Goal: Task Accomplishment & Management: Use online tool/utility

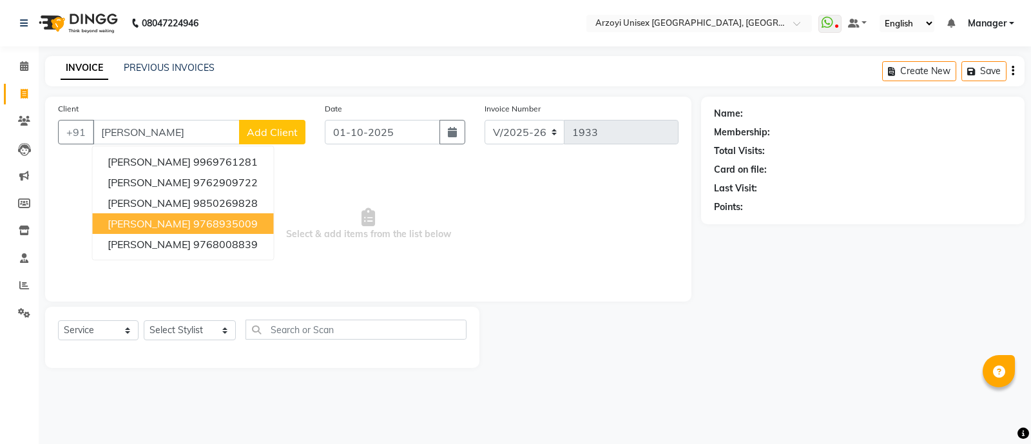
select select "5286"
select select "service"
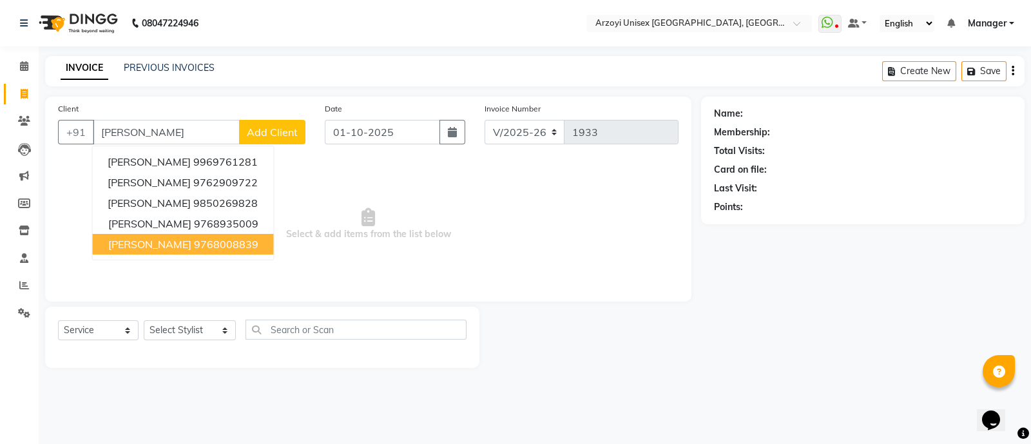
click at [203, 248] on ngb-highlight "9768008839" at bounding box center [226, 244] width 64 height 13
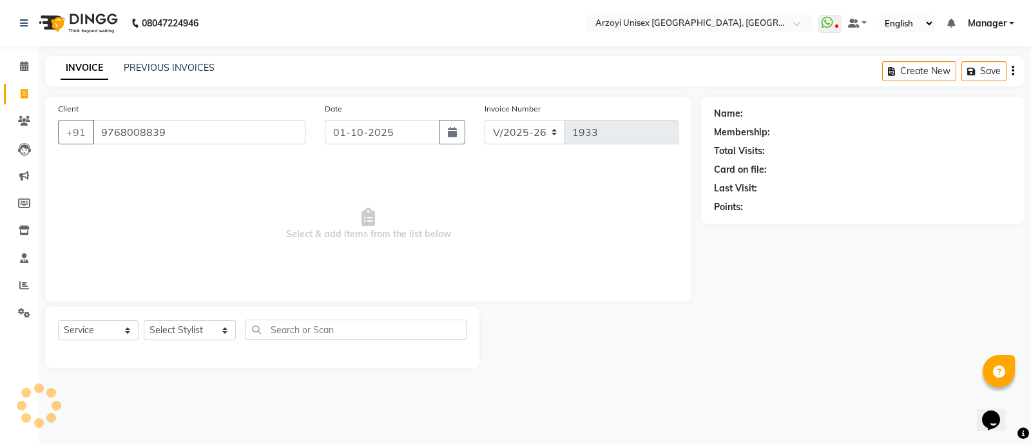
type input "9768008839"
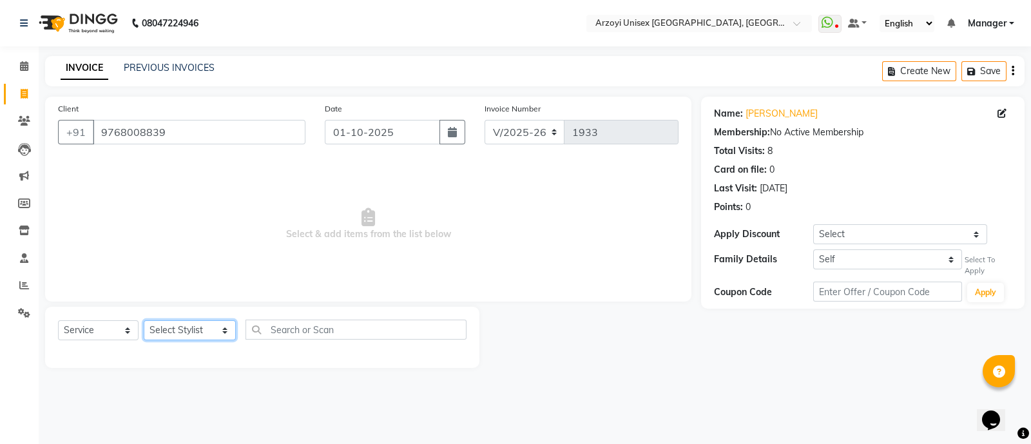
click at [177, 332] on select "Select Stylist [PERSON_NAME] Mohammmed [PERSON_NAME] [PERSON_NAME] [PERSON_NAME…" at bounding box center [190, 330] width 92 height 20
click at [851, 255] on select "Self [PERSON_NAME]" at bounding box center [888, 259] width 149 height 20
click at [814, 249] on select "Self [PERSON_NAME]" at bounding box center [888, 259] width 149 height 20
click at [850, 260] on select "Self [PERSON_NAME]" at bounding box center [888, 259] width 149 height 20
select select "self"
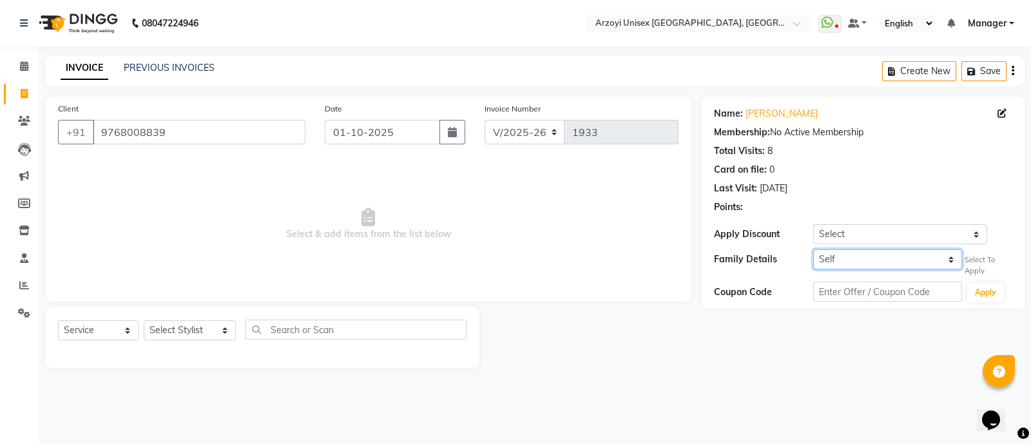
click at [814, 249] on select "Self [PERSON_NAME]" at bounding box center [888, 259] width 149 height 20
click at [162, 327] on select "Select Stylist [PERSON_NAME] Mohammmed [PERSON_NAME] [PERSON_NAME] [PERSON_NAME…" at bounding box center [190, 330] width 92 height 20
select select "47130"
click at [144, 321] on select "Select Stylist [PERSON_NAME] Mohammmed [PERSON_NAME] [PERSON_NAME] [PERSON_NAME…" at bounding box center [190, 330] width 92 height 20
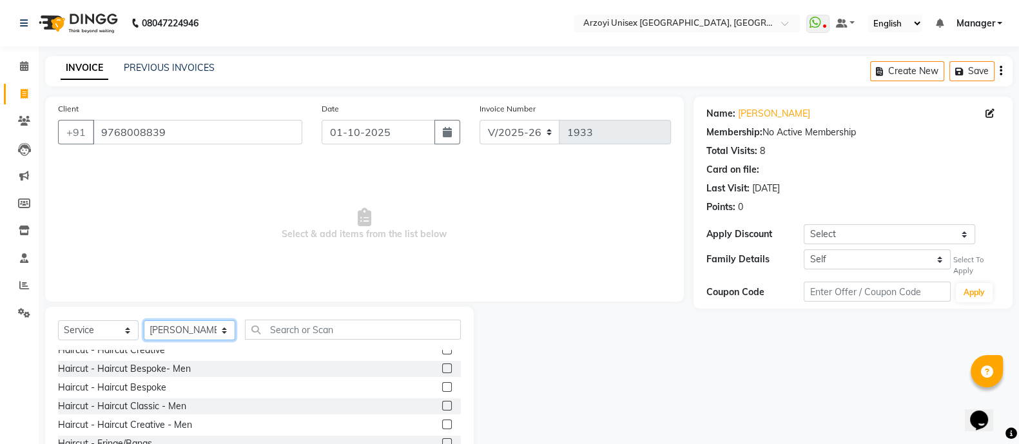
scroll to position [66, 0]
click at [442, 401] on label at bounding box center [447, 404] width 10 height 10
click at [442, 401] on input "checkbox" at bounding box center [446, 404] width 8 height 8
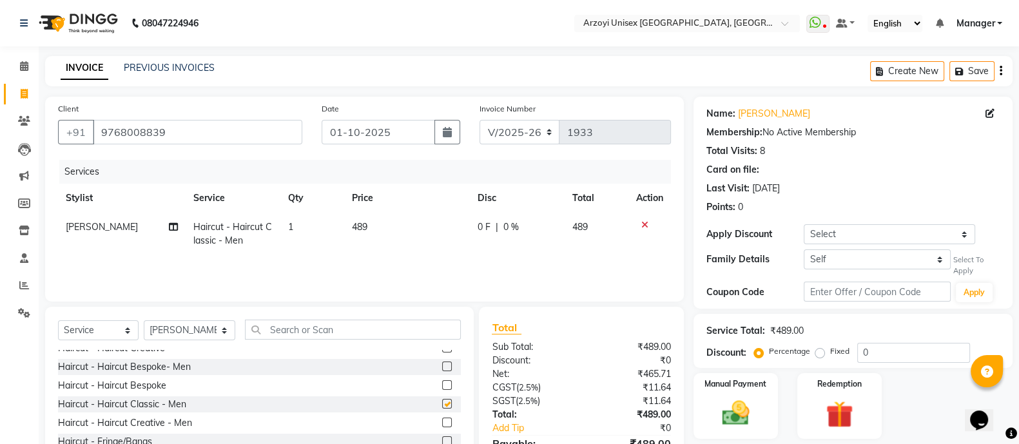
checkbox input "false"
click at [20, 117] on icon at bounding box center [24, 121] width 12 height 10
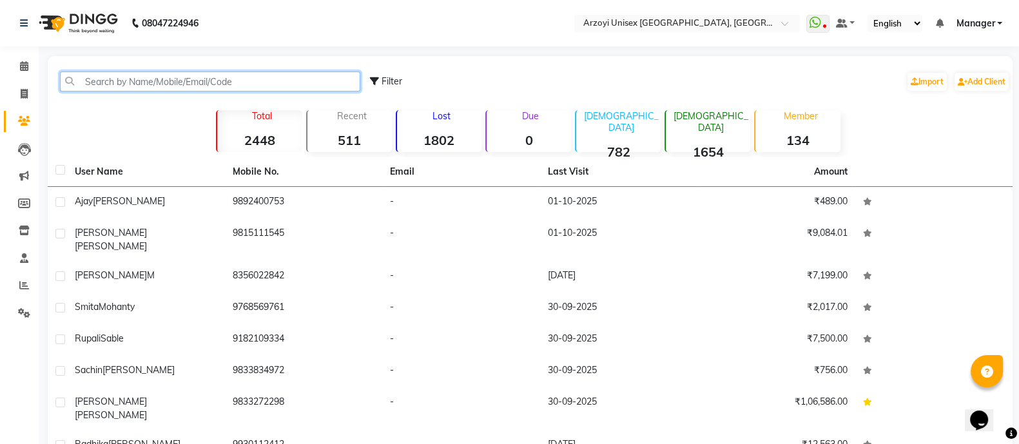
click at [207, 79] on input "text" at bounding box center [210, 82] width 300 height 20
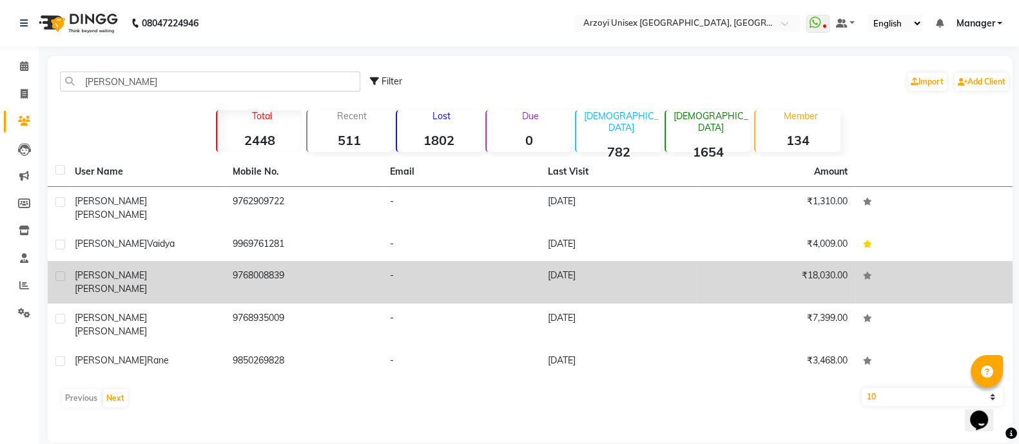
click at [226, 275] on td "9768008839" at bounding box center [304, 282] width 158 height 43
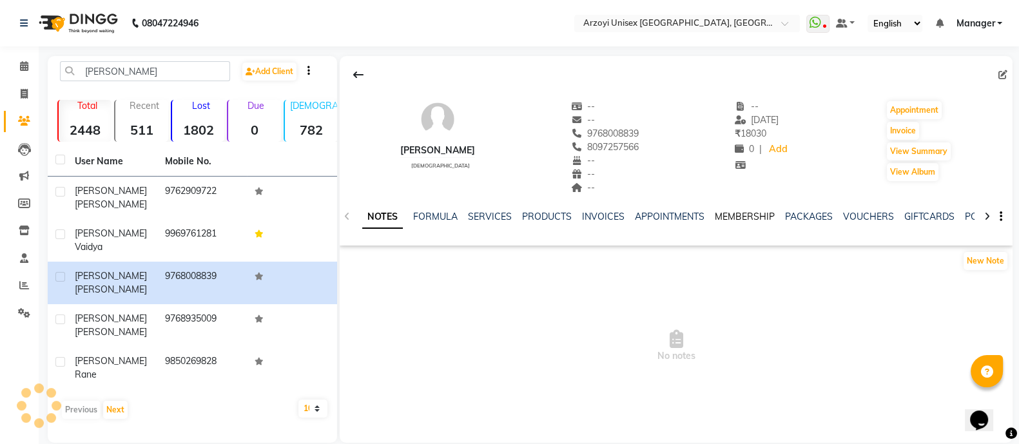
click at [727, 213] on link "MEMBERSHIP" at bounding box center [745, 217] width 60 height 12
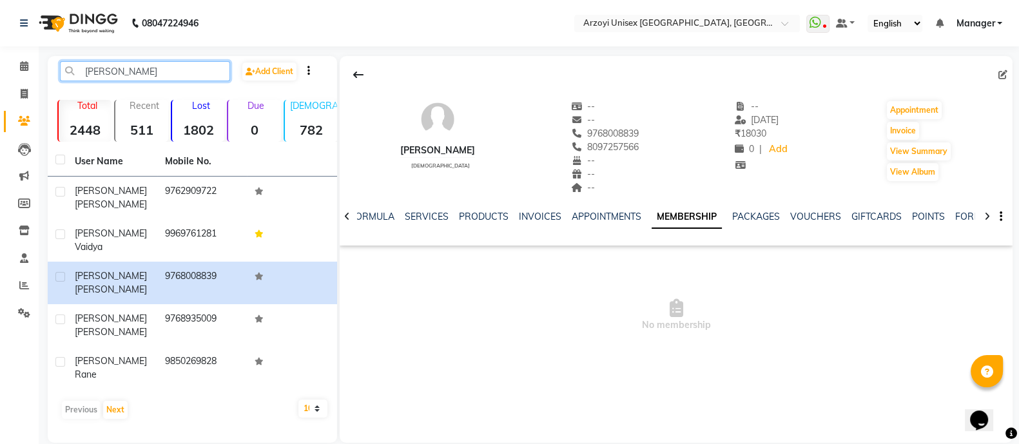
click at [137, 70] on input "[PERSON_NAME]" at bounding box center [145, 71] width 170 height 20
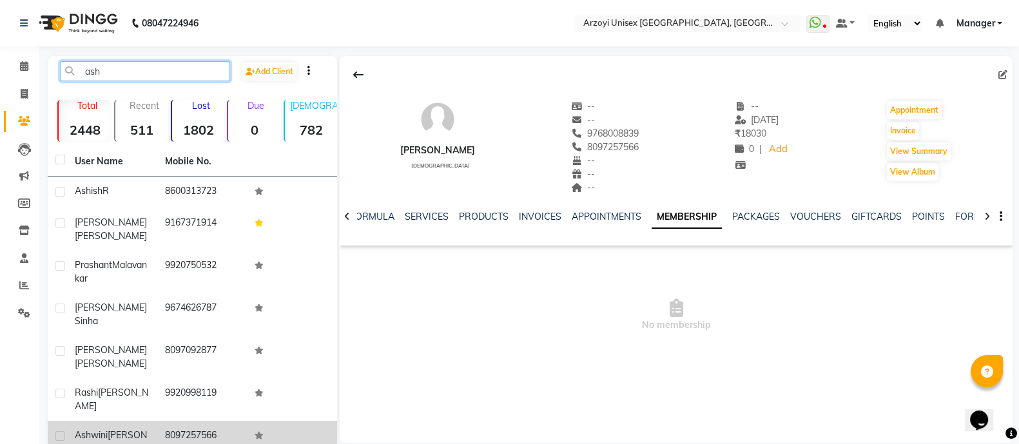
type input "ash"
click at [135, 421] on td "[PERSON_NAME]" at bounding box center [112, 442] width 90 height 43
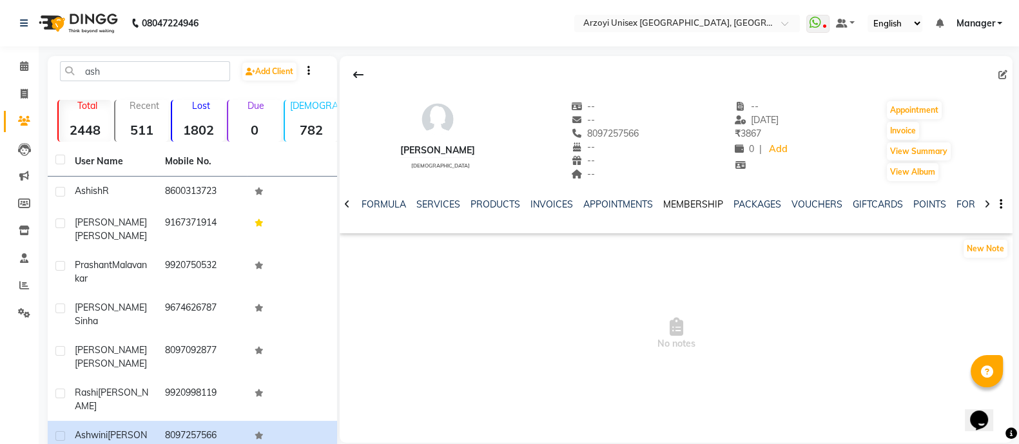
click at [680, 204] on link "MEMBERSHIP" at bounding box center [693, 205] width 60 height 12
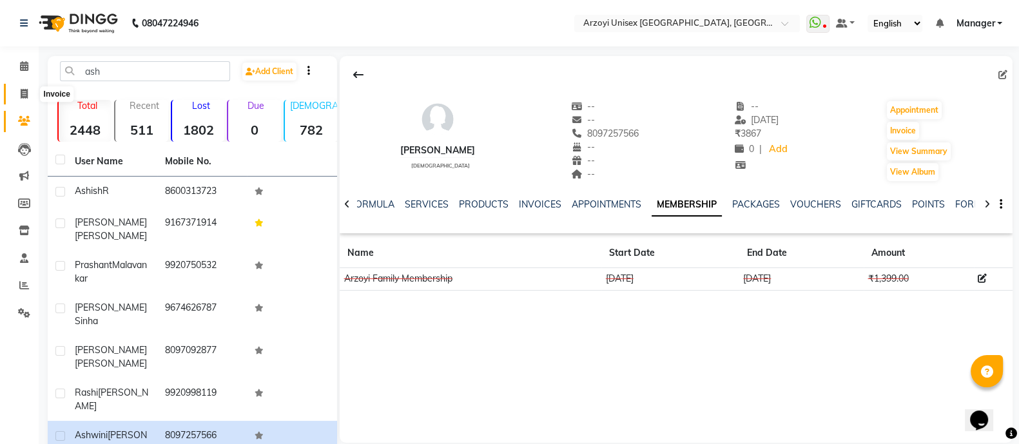
click at [23, 92] on icon at bounding box center [24, 94] width 7 height 10
select select "5286"
select select "service"
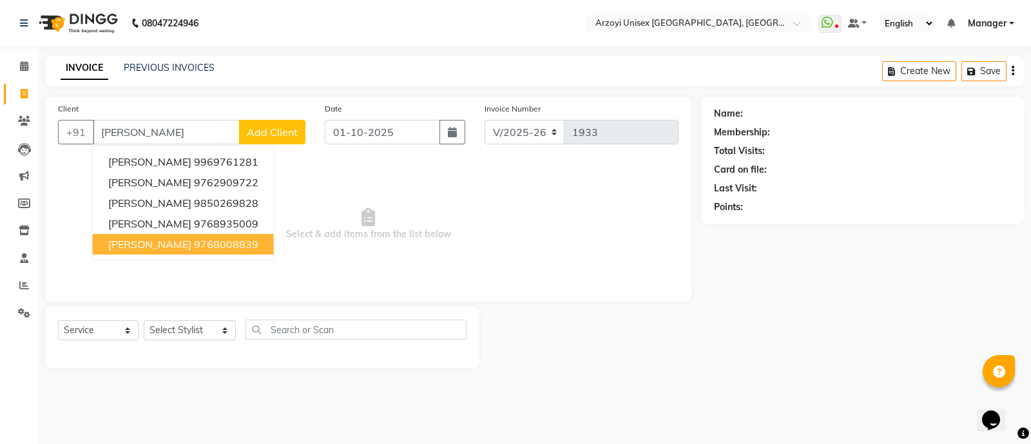
click at [194, 248] on ngb-highlight "9768008839" at bounding box center [226, 244] width 64 height 13
type input "9768008839"
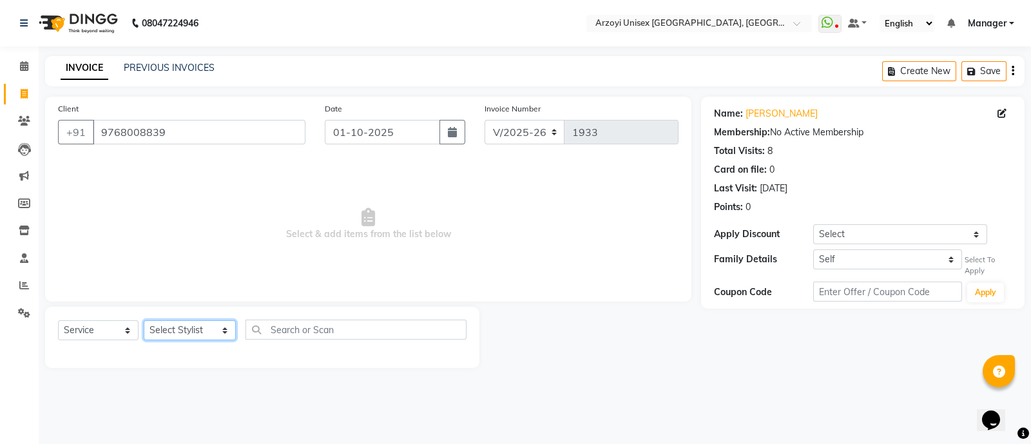
click at [193, 331] on select "Select Stylist [PERSON_NAME] Mohammmed [PERSON_NAME] [PERSON_NAME] [PERSON_NAME…" at bounding box center [190, 330] width 92 height 20
select select "47130"
click at [144, 321] on select "Select Stylist [PERSON_NAME] Mohammmed [PERSON_NAME] [PERSON_NAME] [PERSON_NAME…" at bounding box center [190, 330] width 92 height 20
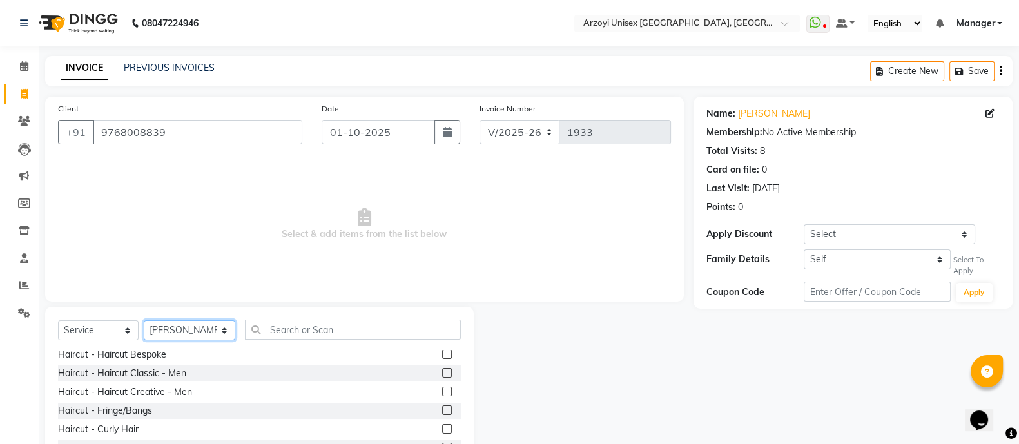
scroll to position [104, 0]
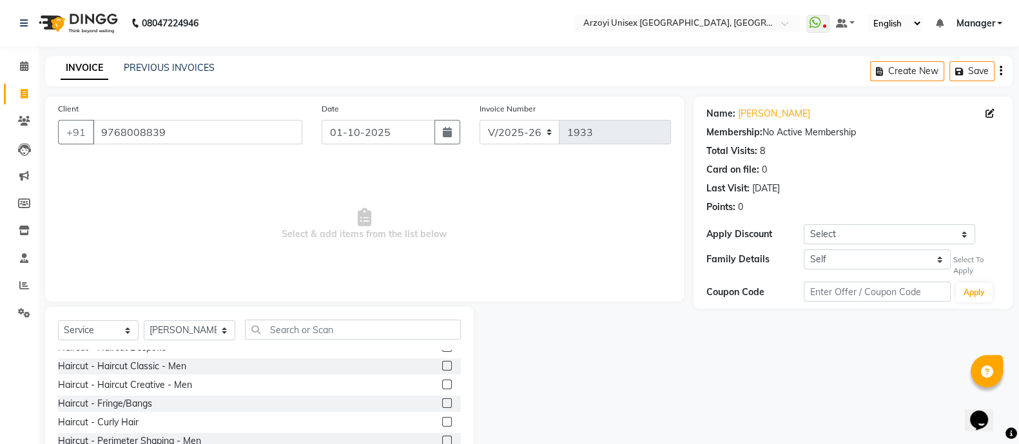
click at [442, 367] on label at bounding box center [447, 366] width 10 height 10
click at [442, 367] on input "checkbox" at bounding box center [446, 366] width 8 height 8
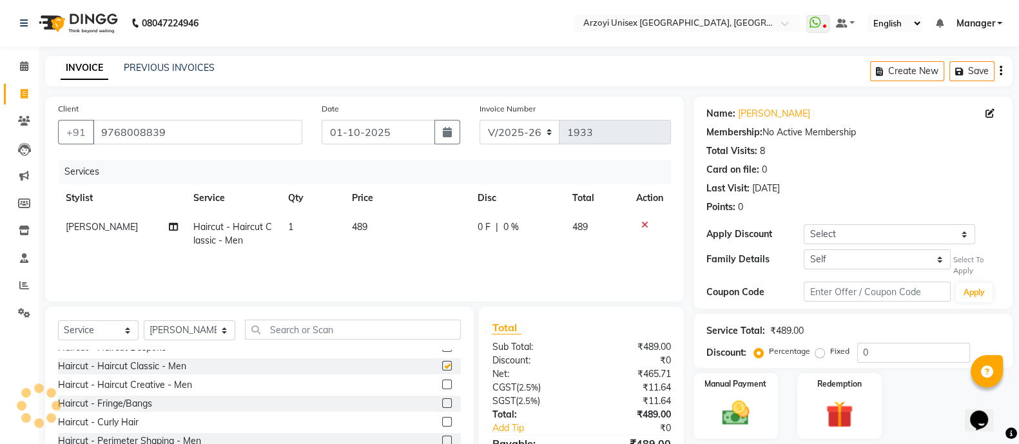
checkbox input "false"
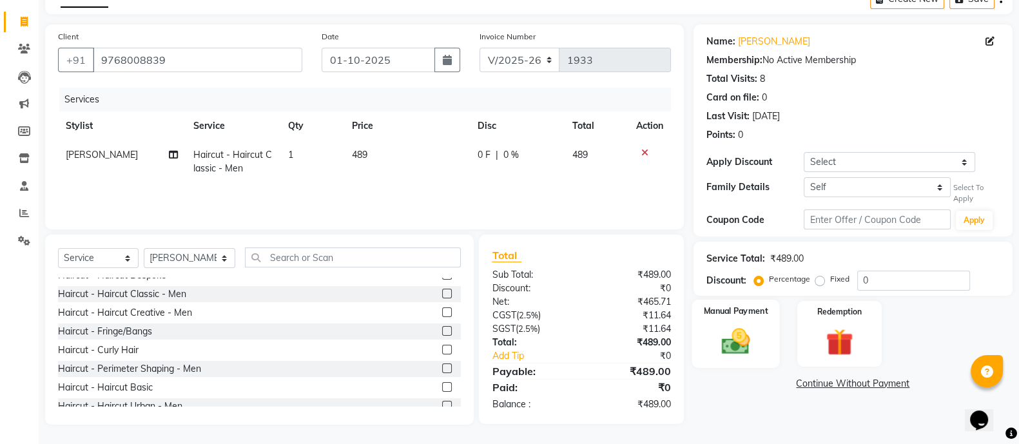
click at [754, 335] on img at bounding box center [736, 341] width 46 height 32
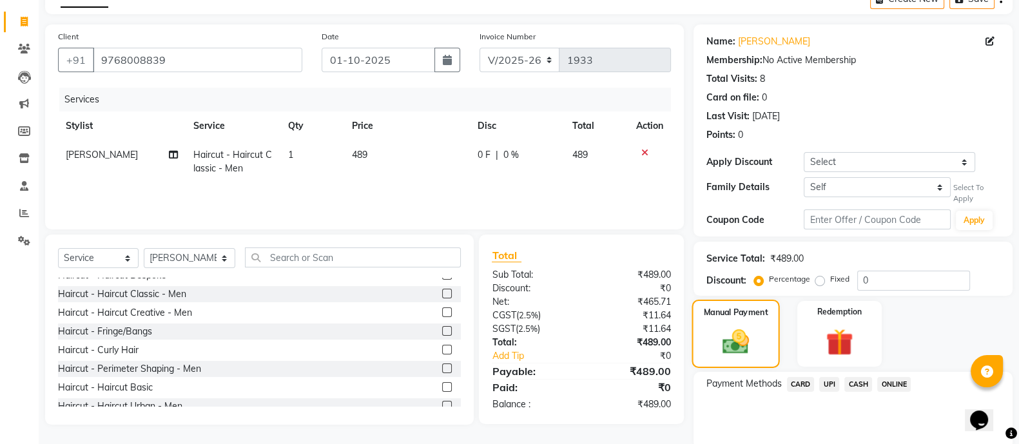
scroll to position [122, 0]
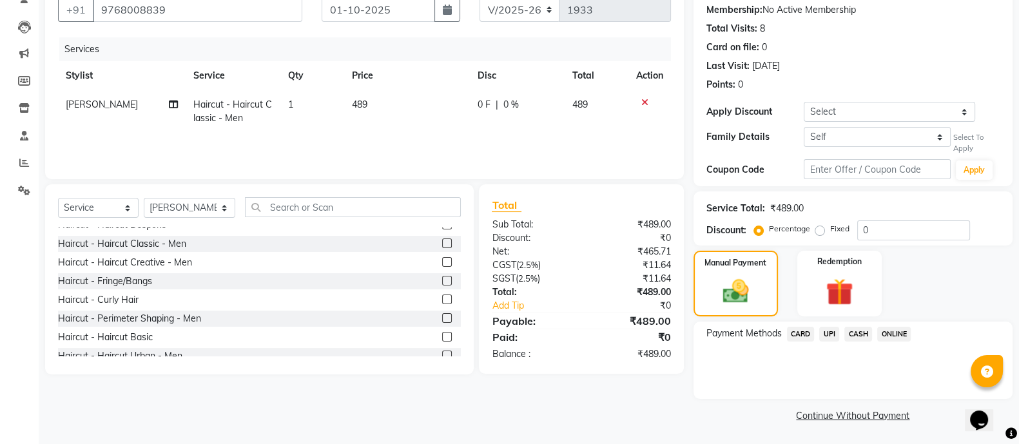
click at [797, 330] on span "CARD" at bounding box center [801, 334] width 28 height 15
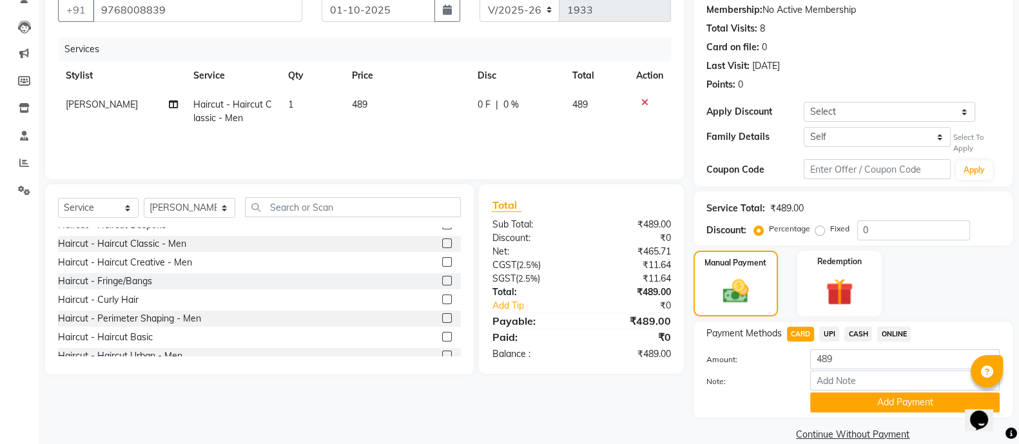
scroll to position [142, 0]
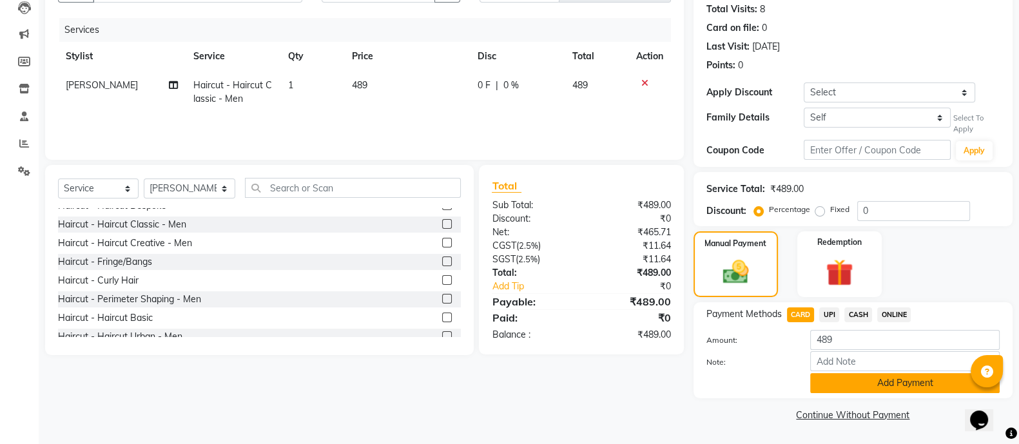
click at [832, 384] on button "Add Payment" at bounding box center [905, 383] width 190 height 20
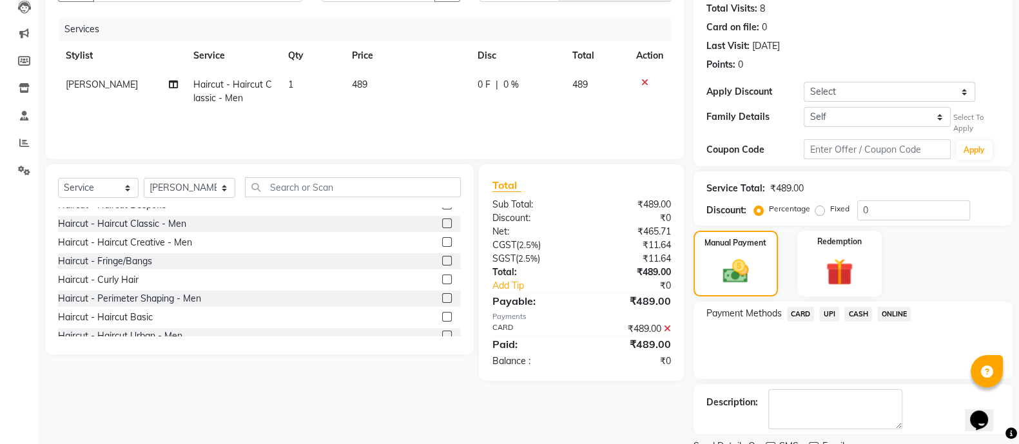
scroll to position [195, 0]
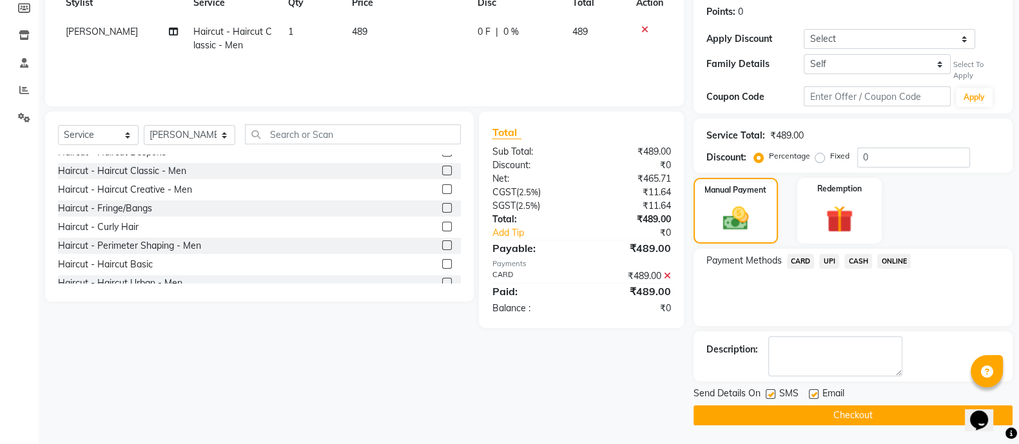
click at [815, 411] on button "Checkout" at bounding box center [853, 415] width 319 height 20
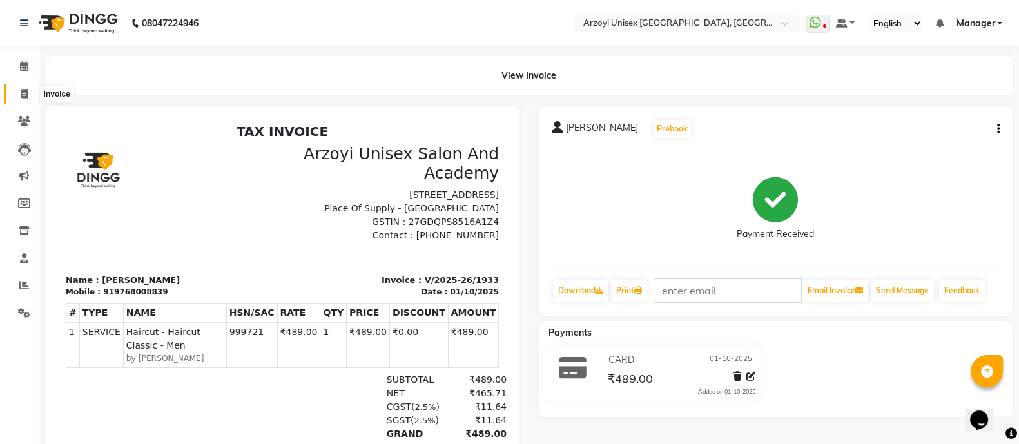
click at [15, 95] on span at bounding box center [24, 94] width 23 height 15
select select "service"
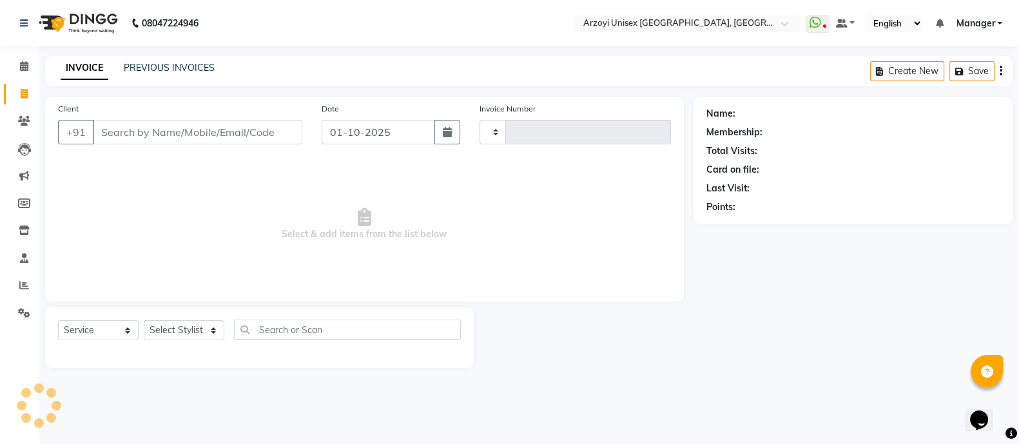
type input "1934"
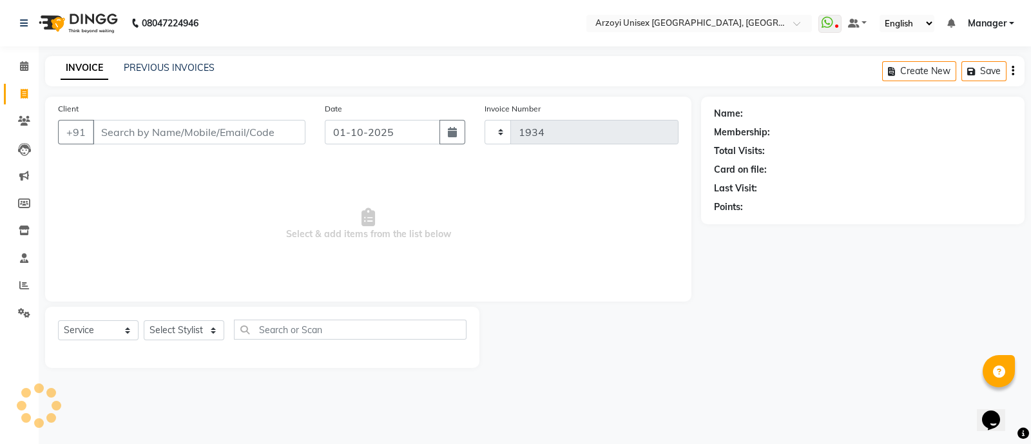
select select "5286"
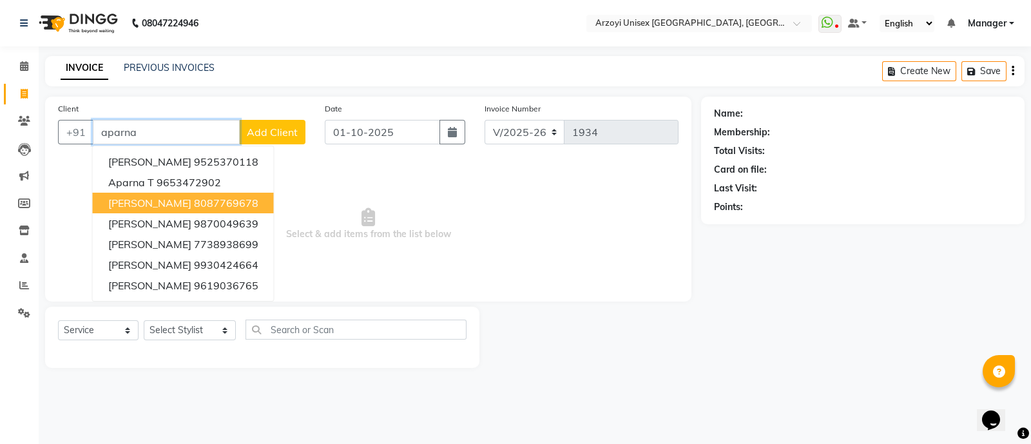
click at [197, 204] on ngb-highlight "8087769678" at bounding box center [226, 203] width 64 height 13
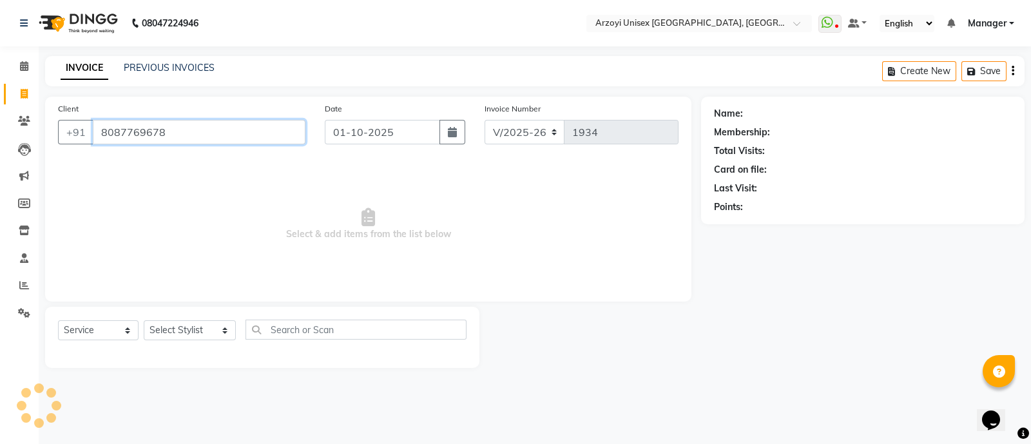
type input "8087769678"
select select "2: Object"
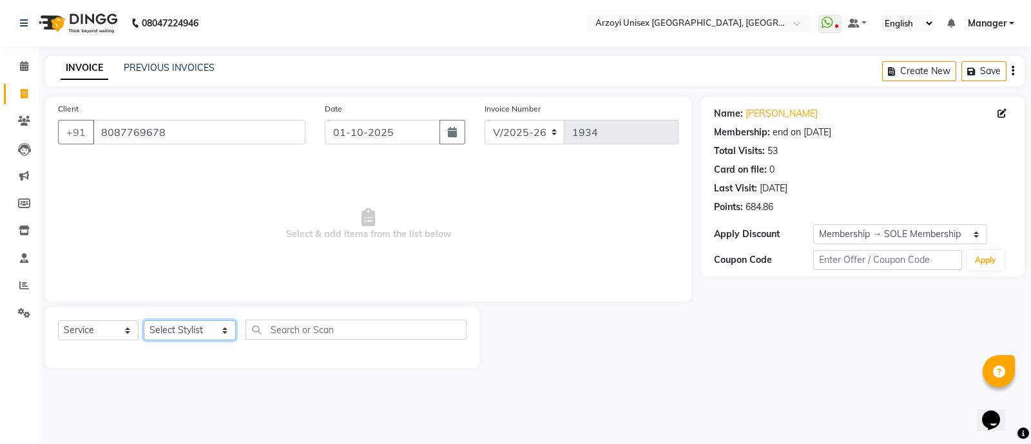
click at [197, 332] on select "Select Stylist [PERSON_NAME] Mohammmed [PERSON_NAME] [PERSON_NAME] [PERSON_NAME…" at bounding box center [190, 330] width 92 height 20
select select "70633"
click at [144, 321] on select "Select Stylist [PERSON_NAME] Mohammmed [PERSON_NAME] [PERSON_NAME] [PERSON_NAME…" at bounding box center [190, 330] width 92 height 20
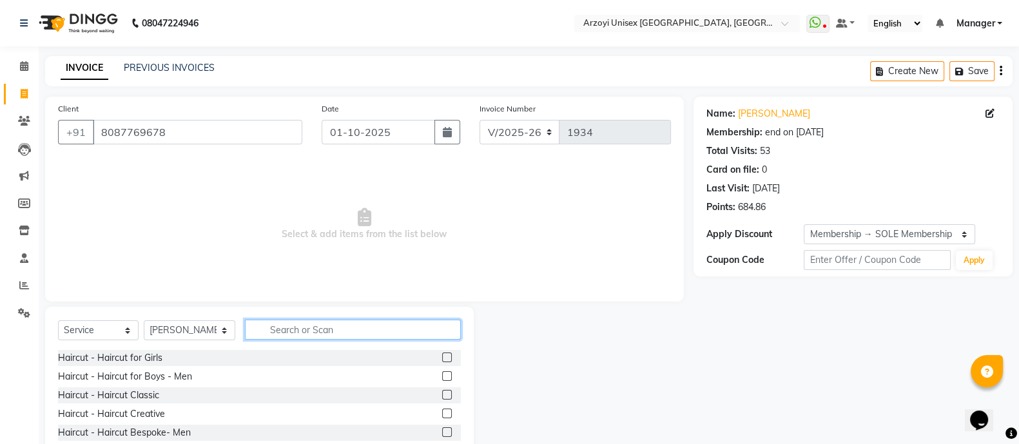
click at [271, 331] on input "text" at bounding box center [353, 330] width 216 height 20
type input "wash"
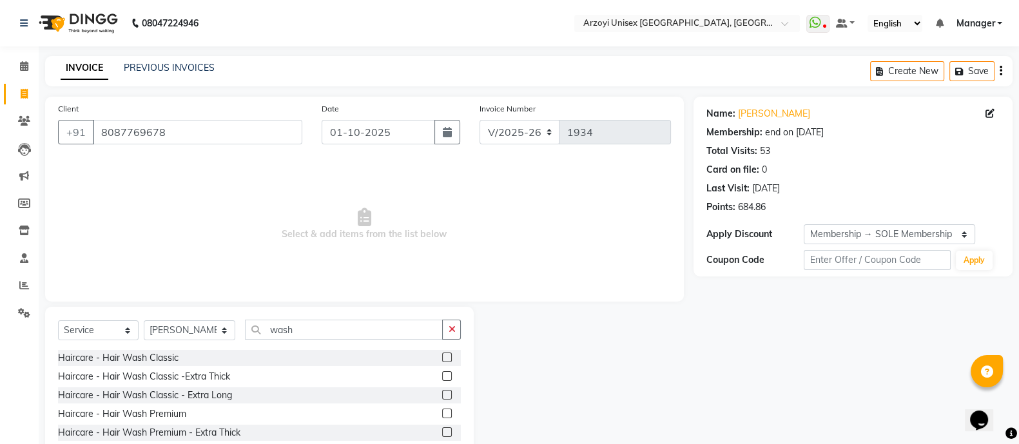
click at [442, 356] on label at bounding box center [447, 358] width 10 height 10
click at [442, 356] on input "checkbox" at bounding box center [446, 358] width 8 height 8
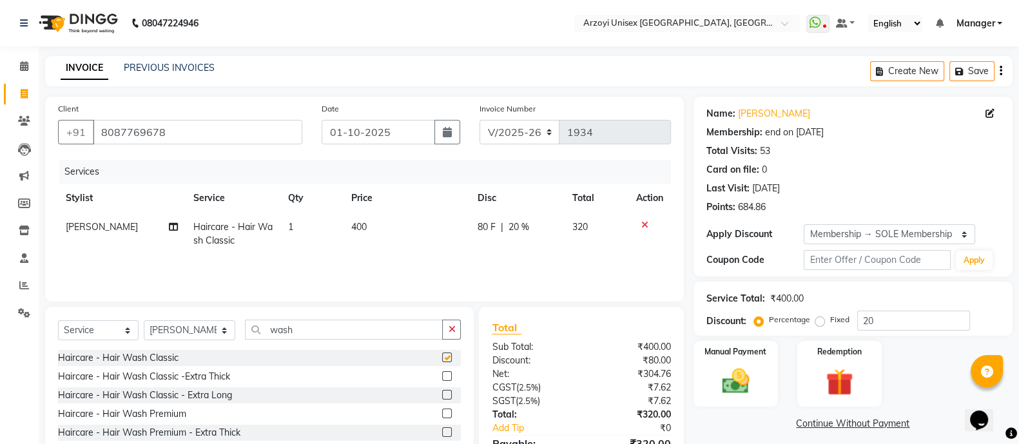
checkbox input "false"
click at [335, 335] on input "wash" at bounding box center [344, 330] width 198 height 20
type input "w"
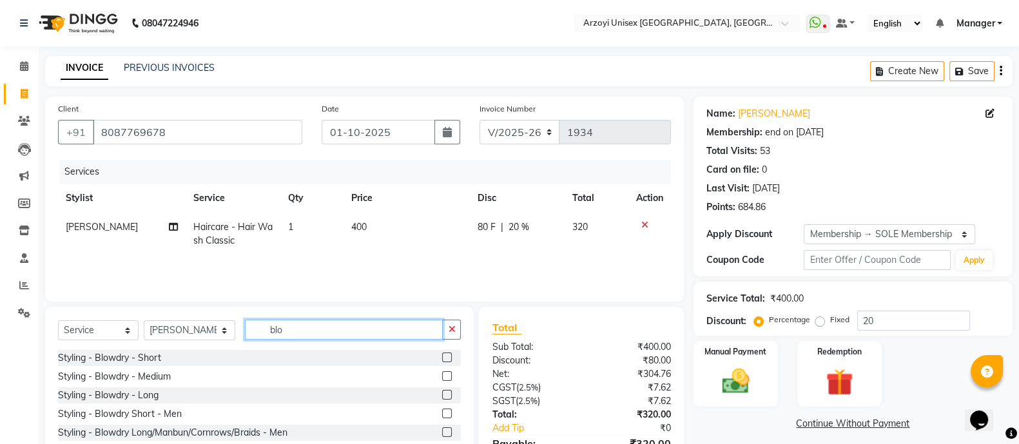
type input "blo"
click at [447, 375] on label at bounding box center [447, 376] width 10 height 10
click at [447, 375] on input "checkbox" at bounding box center [446, 377] width 8 height 8
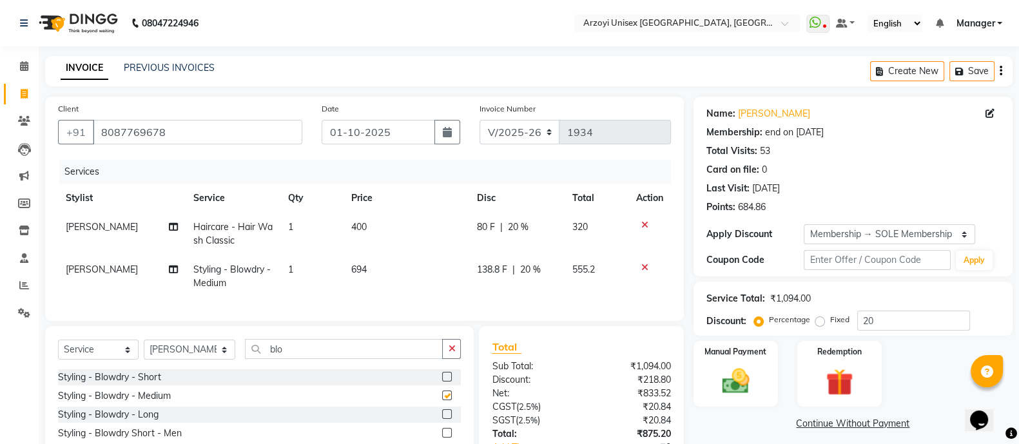
checkbox input "false"
click at [973, 75] on button "Save" at bounding box center [972, 71] width 45 height 20
click at [26, 124] on icon at bounding box center [24, 121] width 12 height 10
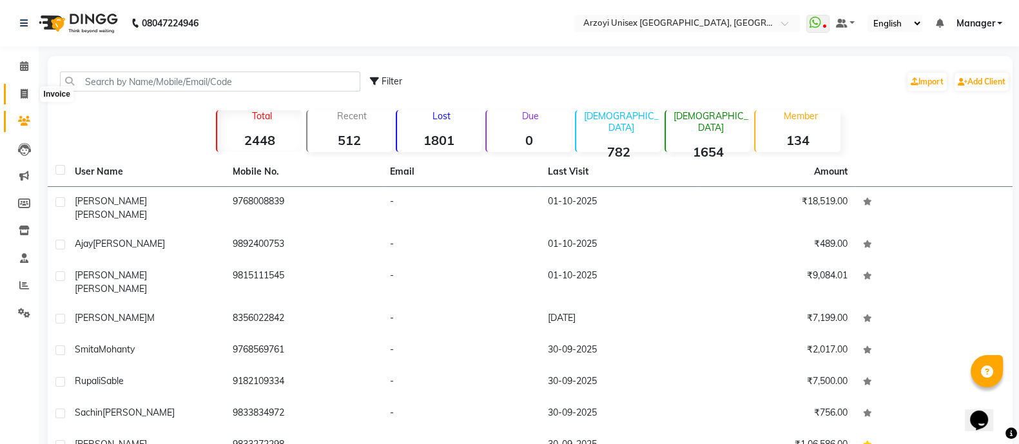
click at [23, 97] on icon at bounding box center [24, 94] width 7 height 10
select select "5286"
select select "service"
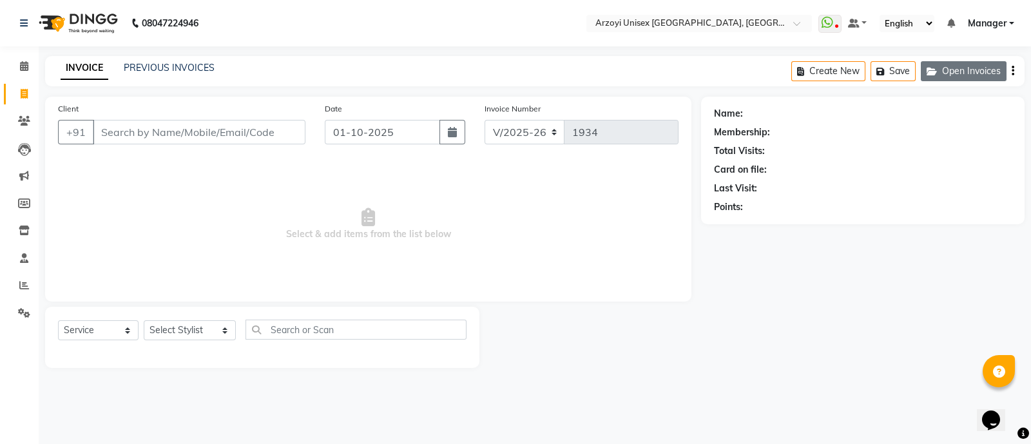
click at [961, 72] on button "Open Invoices" at bounding box center [964, 71] width 86 height 20
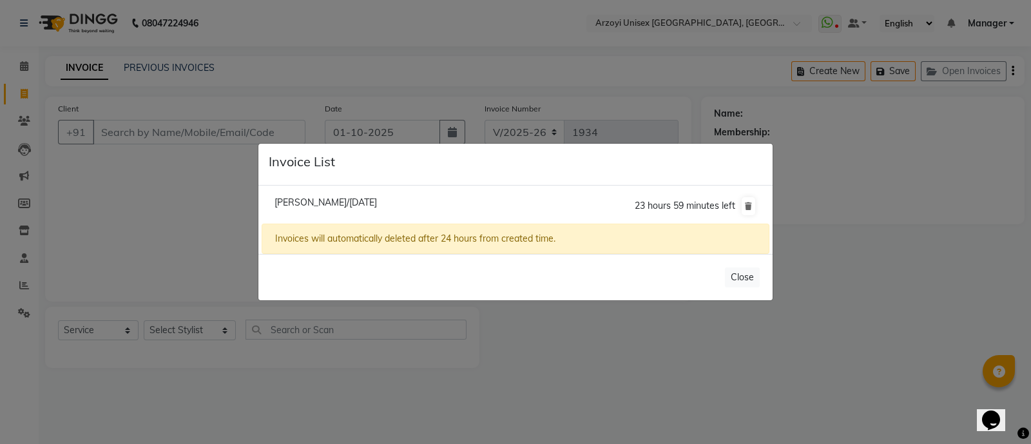
click at [335, 202] on span "[PERSON_NAME]/[DATE]" at bounding box center [326, 203] width 102 height 12
type input "8087769678"
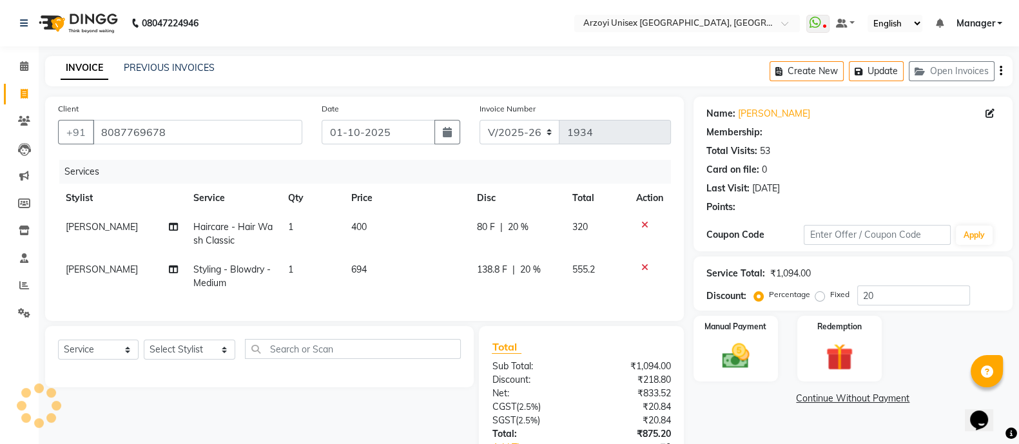
type input "0"
select select "2: Object"
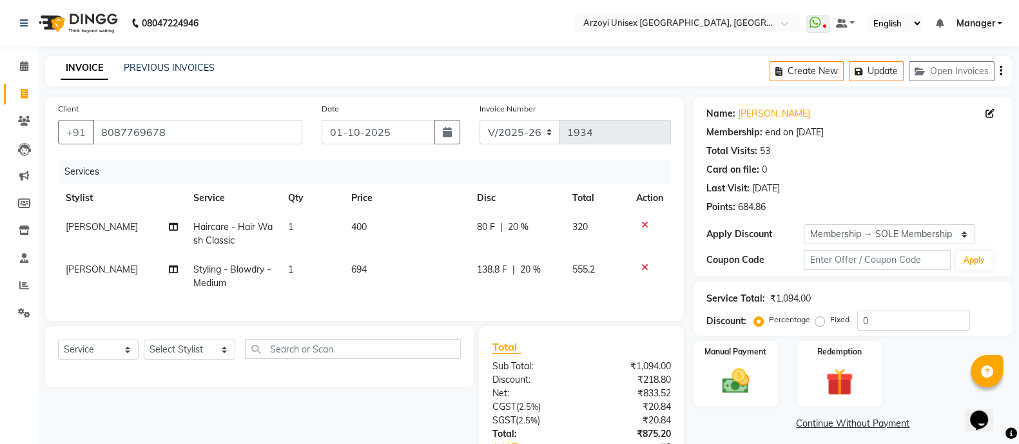
type input "20"
click at [177, 231] on icon at bounding box center [173, 226] width 9 height 9
select select "70633"
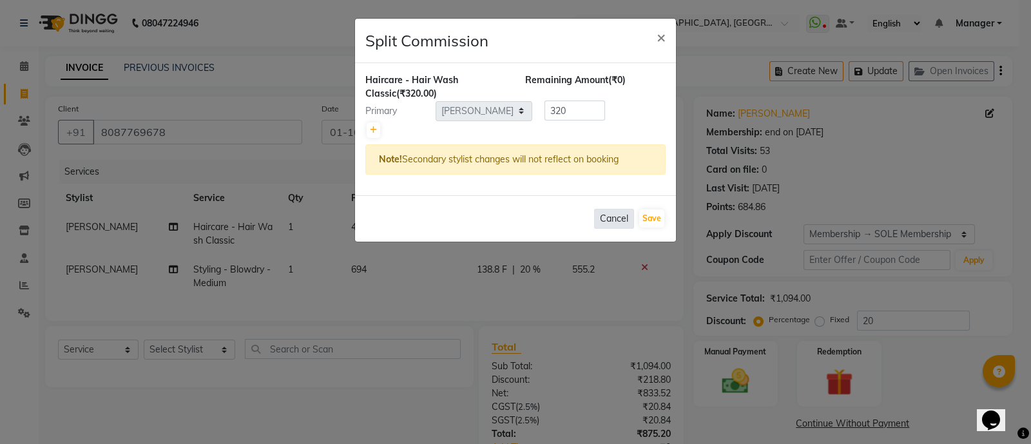
click at [614, 219] on button "Cancel" at bounding box center [614, 219] width 40 height 20
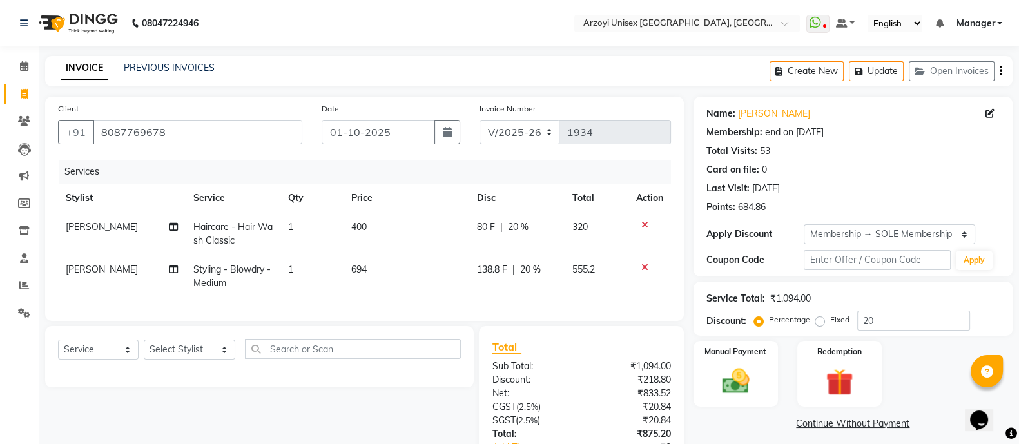
click at [235, 236] on td "Haircare - Hair Wash Classic" at bounding box center [233, 234] width 95 height 43
select select "70633"
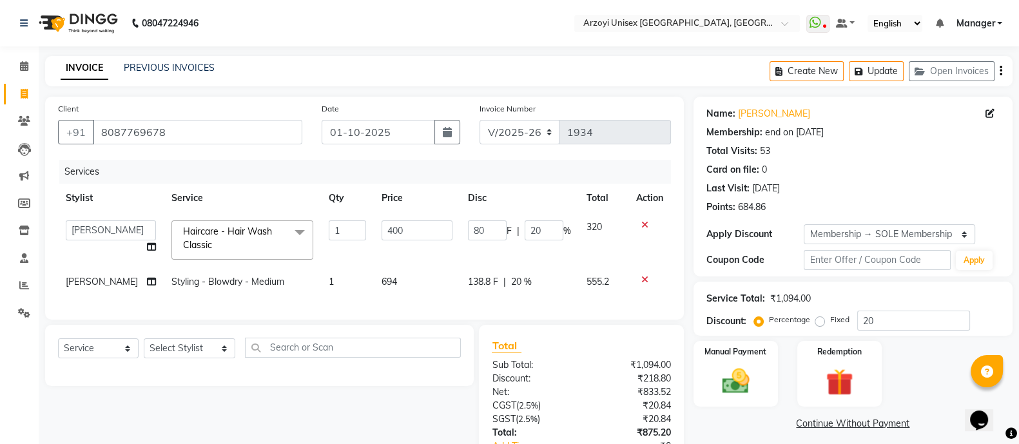
click at [287, 233] on span at bounding box center [300, 232] width 26 height 24
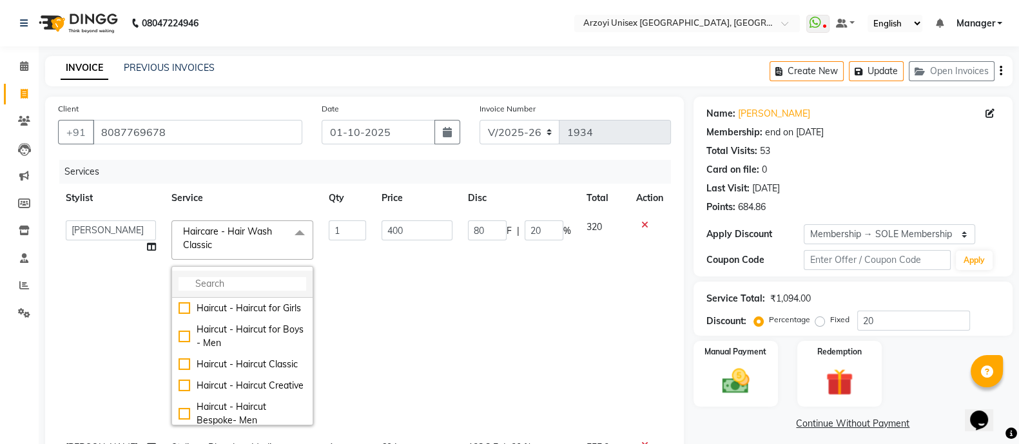
click at [229, 282] on input "multiselect-search" at bounding box center [243, 284] width 128 height 14
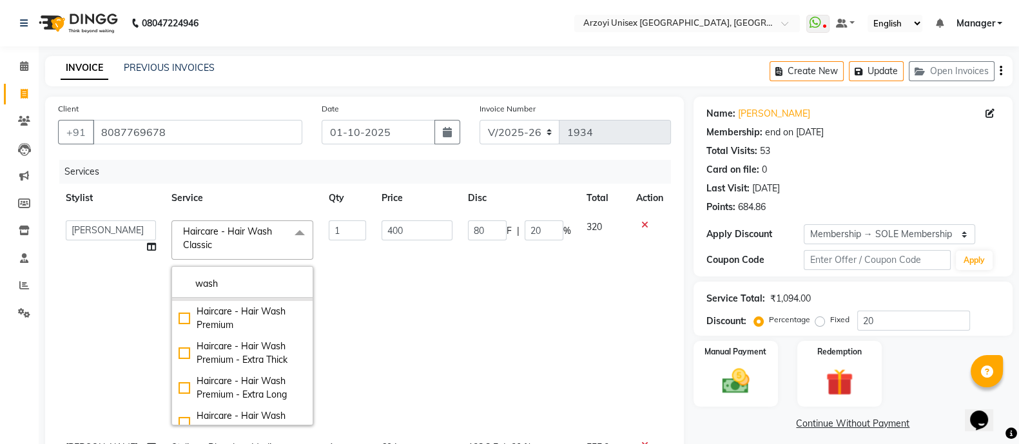
scroll to position [104, 0]
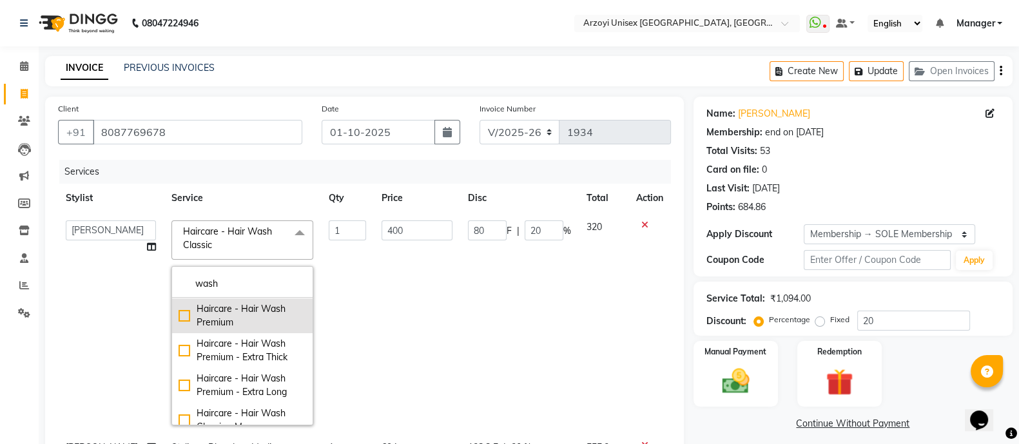
type input "wash"
click at [179, 314] on div "Haircare - Hair Wash Premium" at bounding box center [243, 315] width 128 height 27
checkbox input "false"
checkbox input "true"
type input "546"
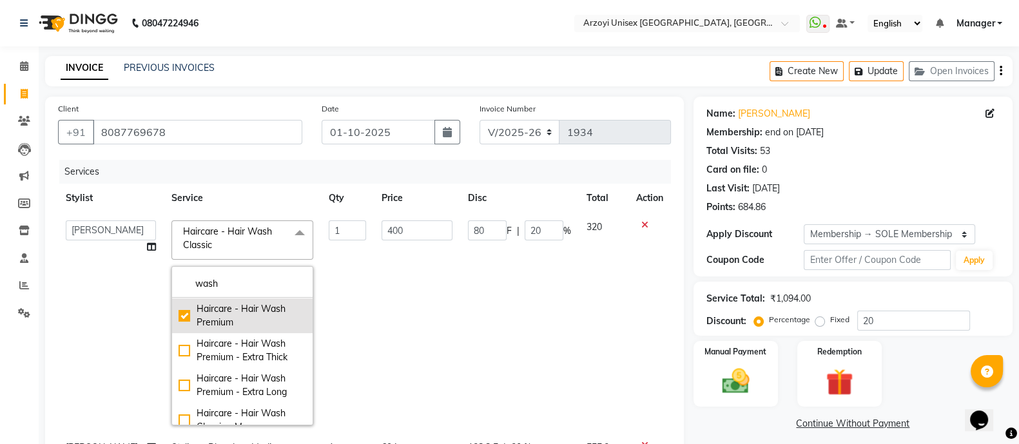
type input "109.2"
click at [355, 258] on td "1" at bounding box center [347, 323] width 53 height 220
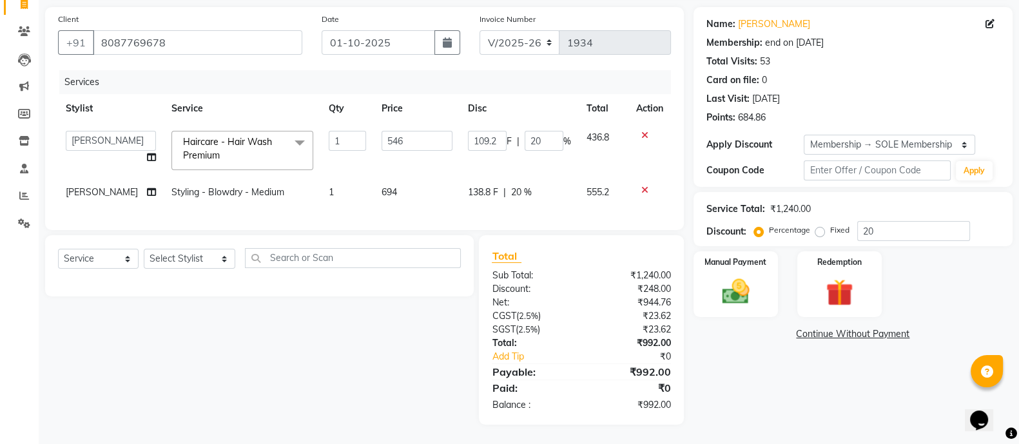
scroll to position [0, 0]
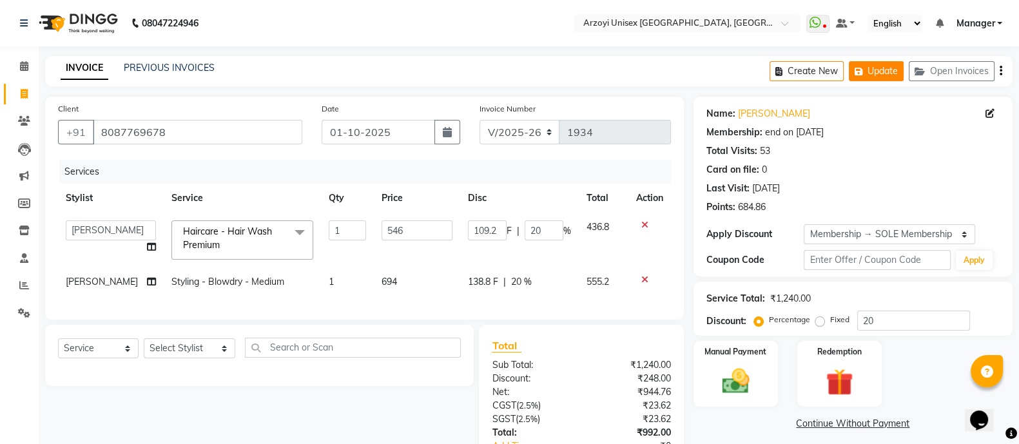
click at [883, 74] on button "Update" at bounding box center [876, 71] width 55 height 20
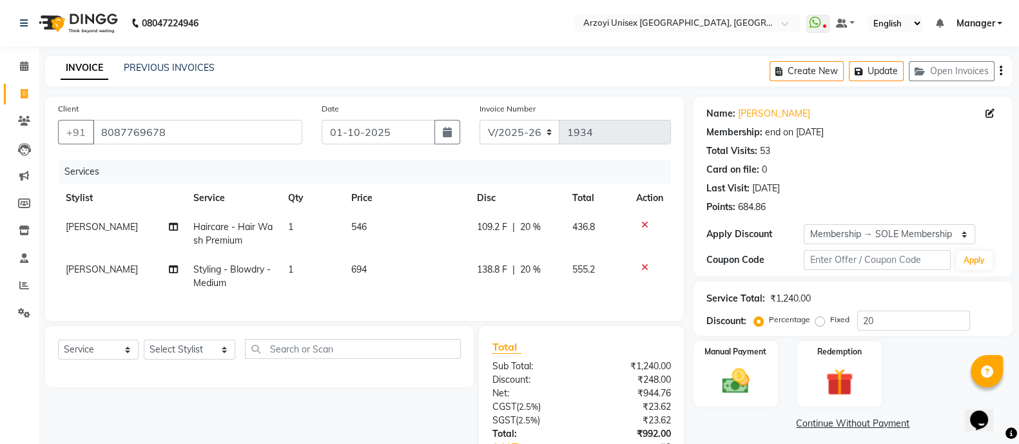
scroll to position [103, 0]
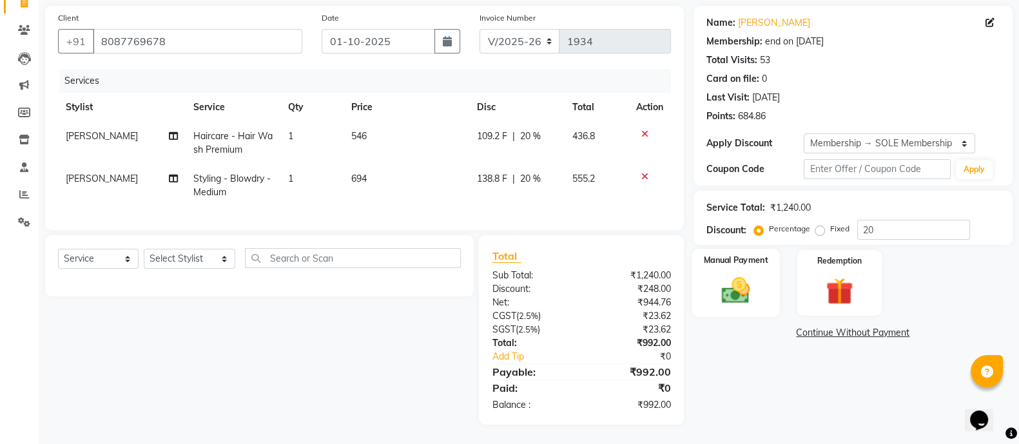
click at [732, 274] on img at bounding box center [736, 290] width 46 height 32
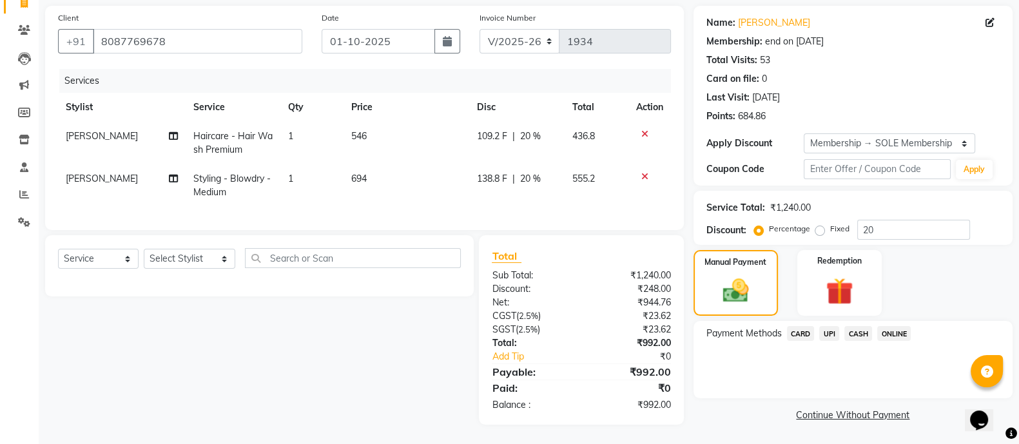
click at [893, 326] on span "ONLINE" at bounding box center [894, 333] width 34 height 15
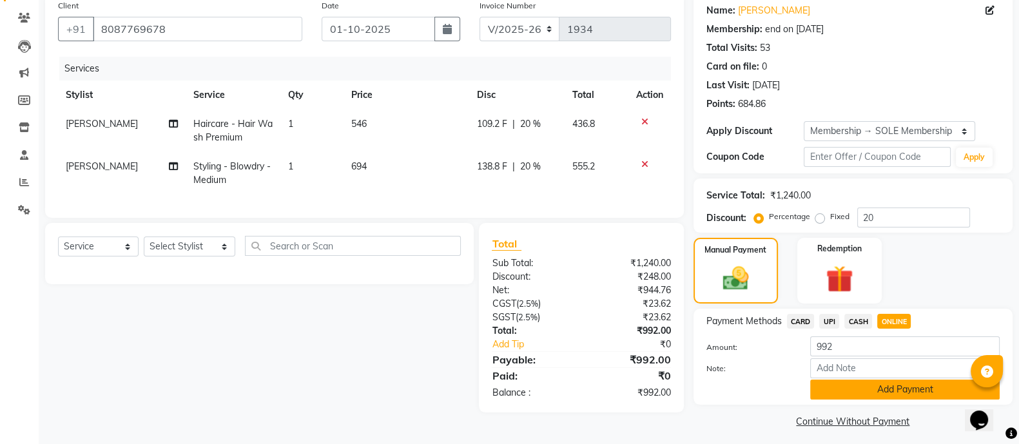
click at [863, 389] on button "Add Payment" at bounding box center [905, 390] width 190 height 20
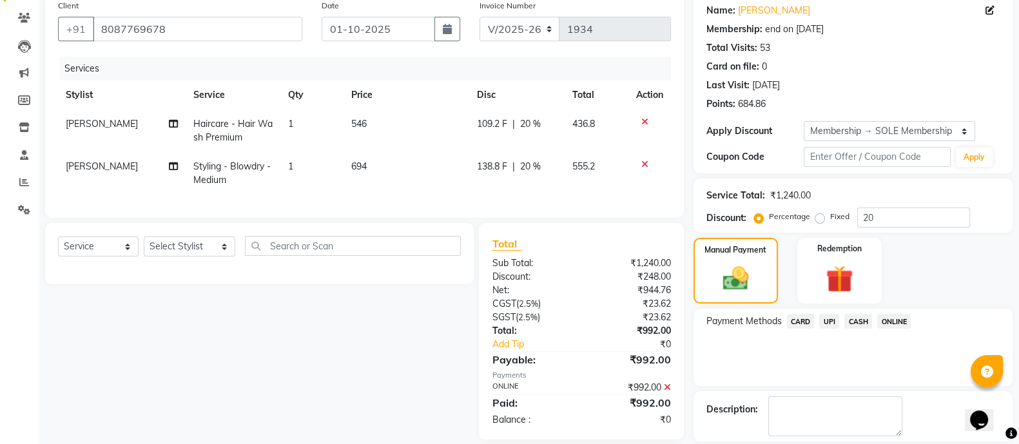
scroll to position [214, 0]
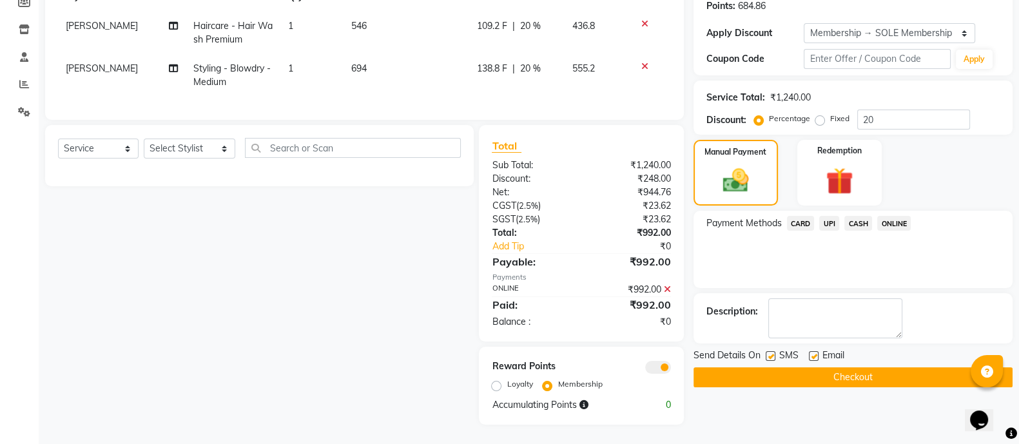
click at [507, 387] on label "Loyalty" at bounding box center [520, 384] width 26 height 12
click at [495, 387] on input "Loyalty" at bounding box center [498, 384] width 9 height 9
radio input "true"
click at [732, 367] on button "Checkout" at bounding box center [853, 377] width 319 height 20
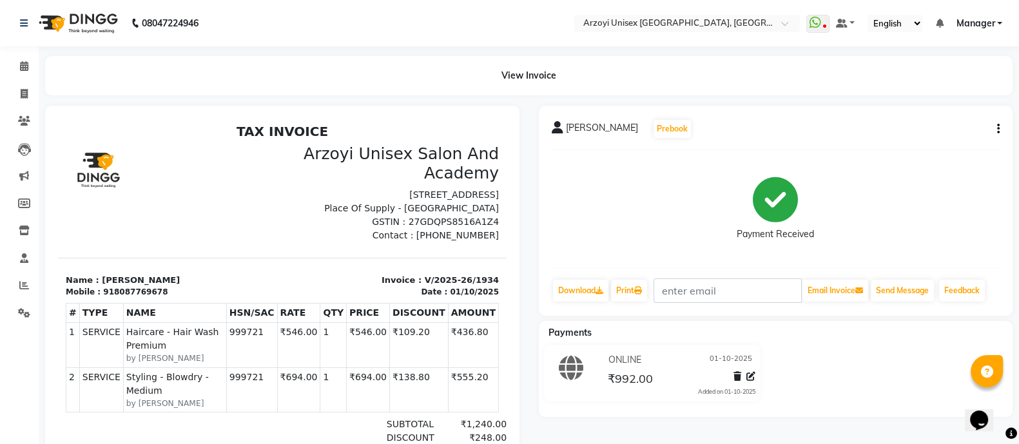
click at [732, 362] on span "01-10-2025" at bounding box center [731, 360] width 43 height 14
click at [24, 95] on icon at bounding box center [24, 94] width 7 height 10
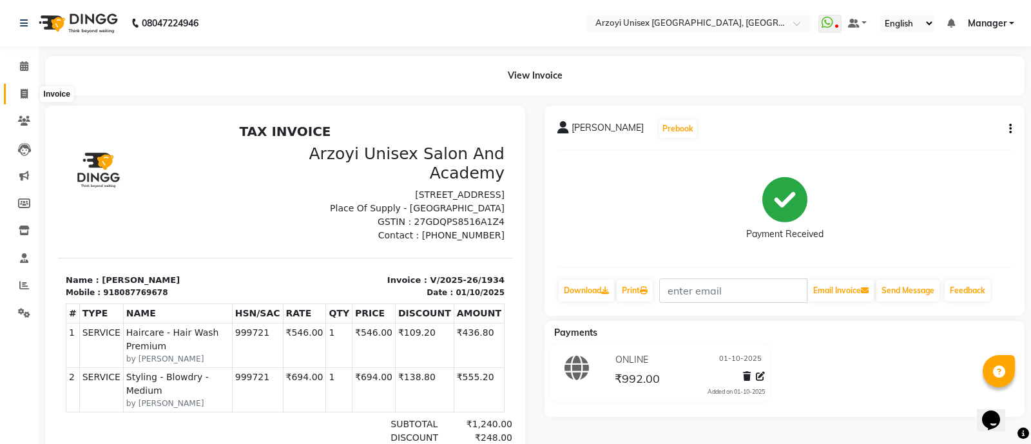
select select "5286"
select select "service"
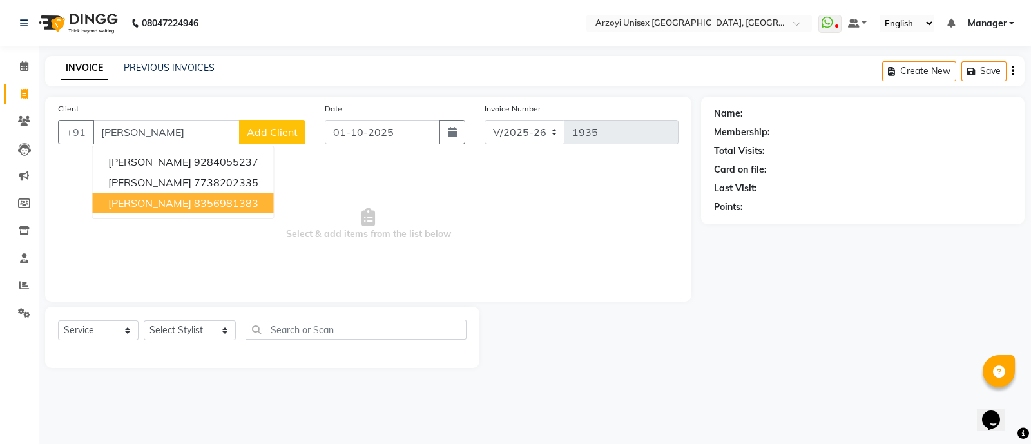
click at [157, 197] on span "[PERSON_NAME]" at bounding box center [149, 203] width 83 height 13
type input "8356981383"
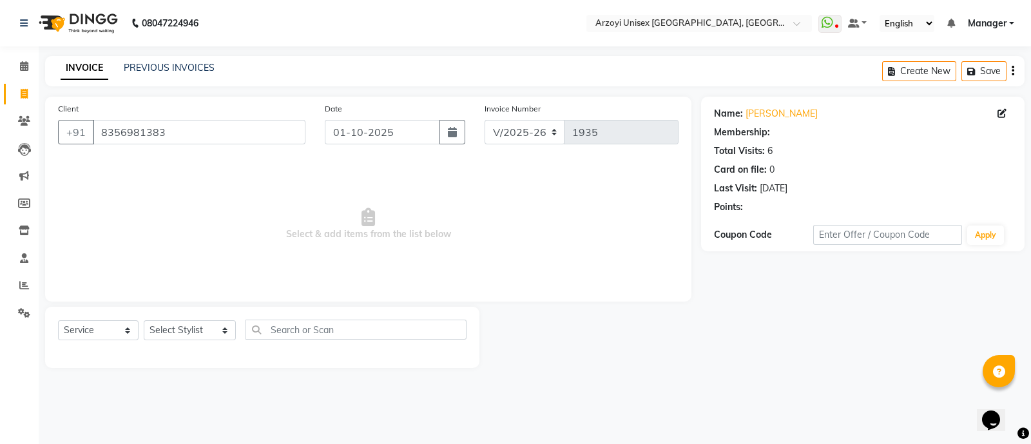
select select "2: Object"
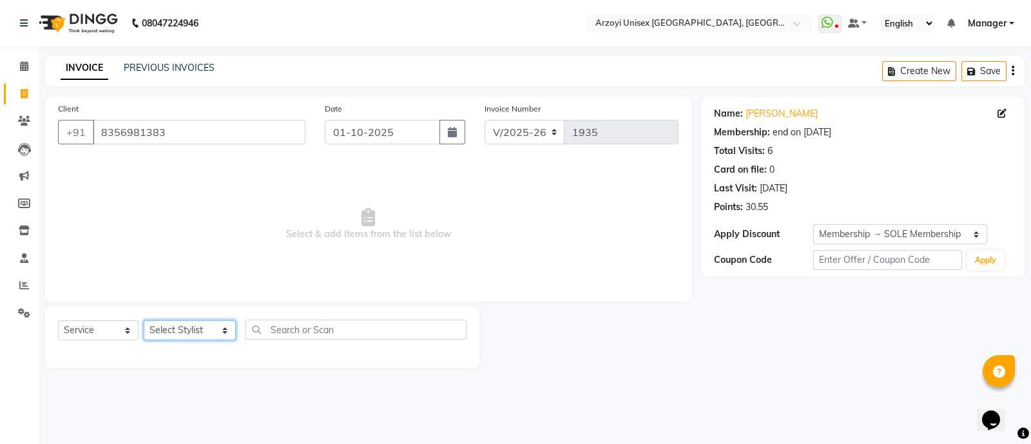
click at [193, 336] on select "Select Stylist [PERSON_NAME] Mohammmed [PERSON_NAME] [PERSON_NAME] [PERSON_NAME…" at bounding box center [190, 330] width 92 height 20
select select "53934"
click at [144, 321] on select "Select Stylist [PERSON_NAME] Mohammmed [PERSON_NAME] [PERSON_NAME] [PERSON_NAME…" at bounding box center [190, 330] width 92 height 20
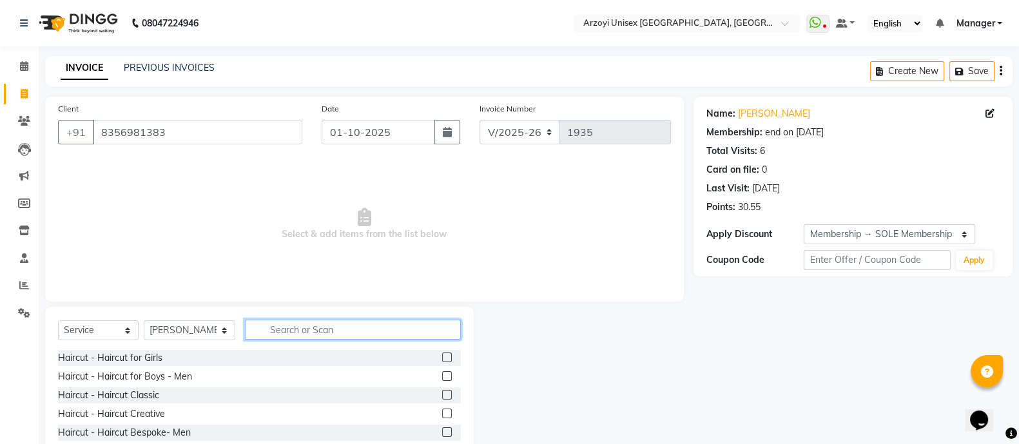
click at [294, 328] on input "text" at bounding box center [353, 330] width 216 height 20
type input "wa"
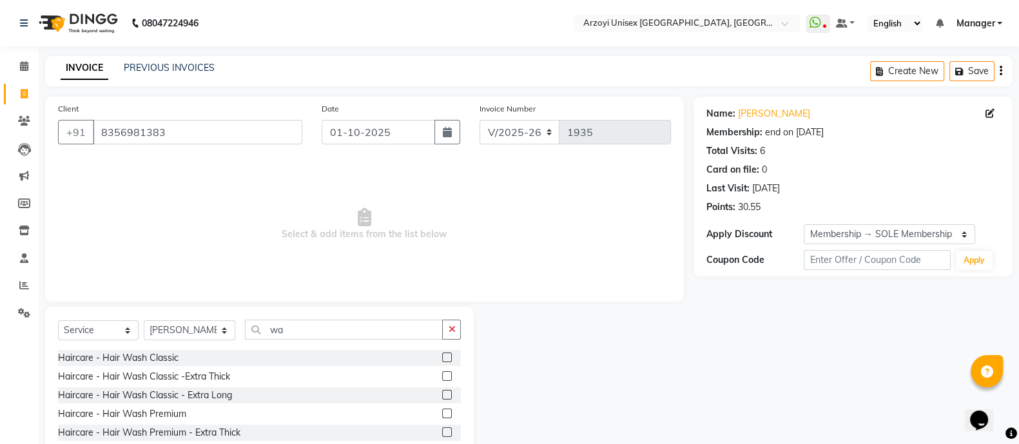
click at [442, 356] on label at bounding box center [447, 358] width 10 height 10
click at [442, 356] on input "checkbox" at bounding box center [446, 358] width 8 height 8
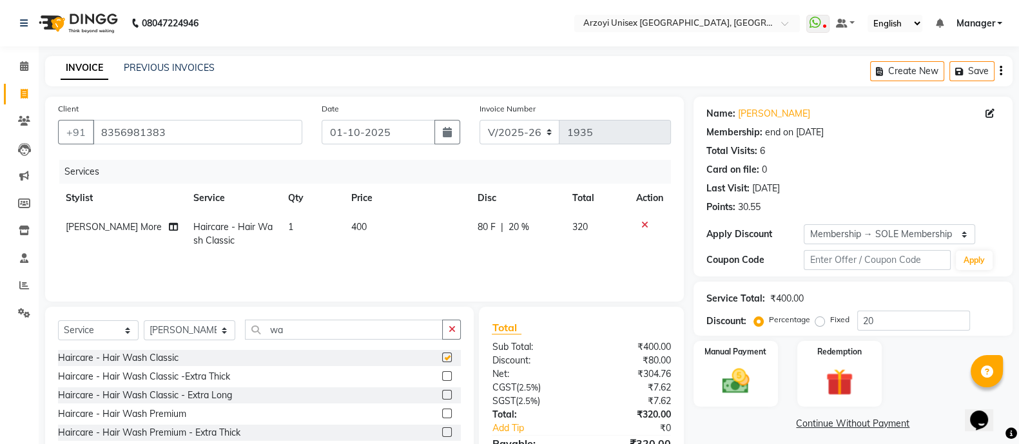
checkbox input "false"
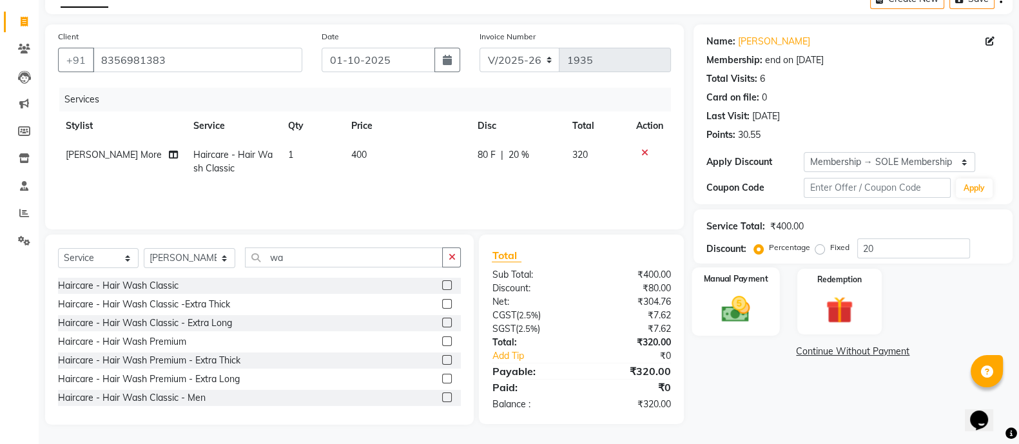
click at [743, 315] on img at bounding box center [736, 309] width 46 height 32
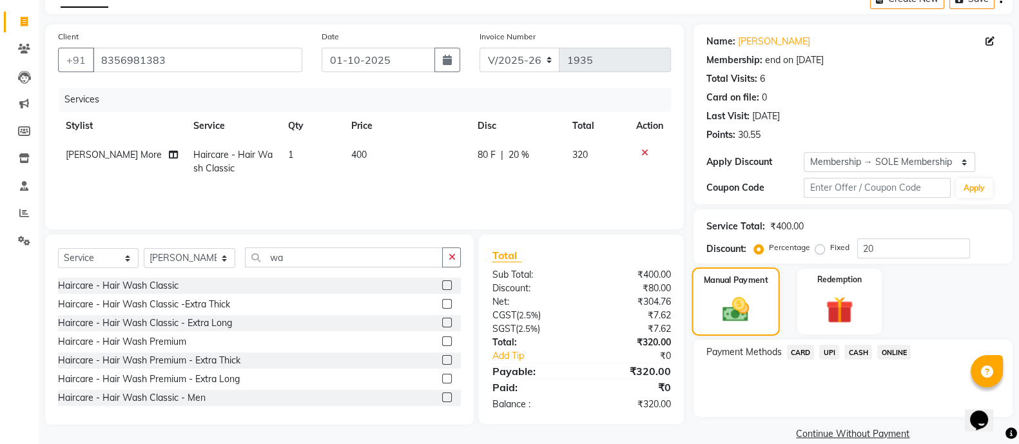
scroll to position [90, 0]
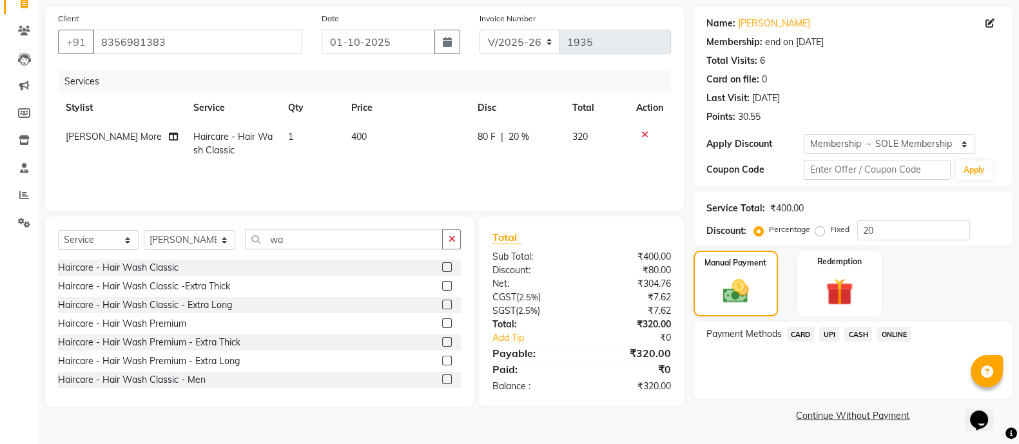
click at [888, 333] on span "ONLINE" at bounding box center [894, 334] width 34 height 15
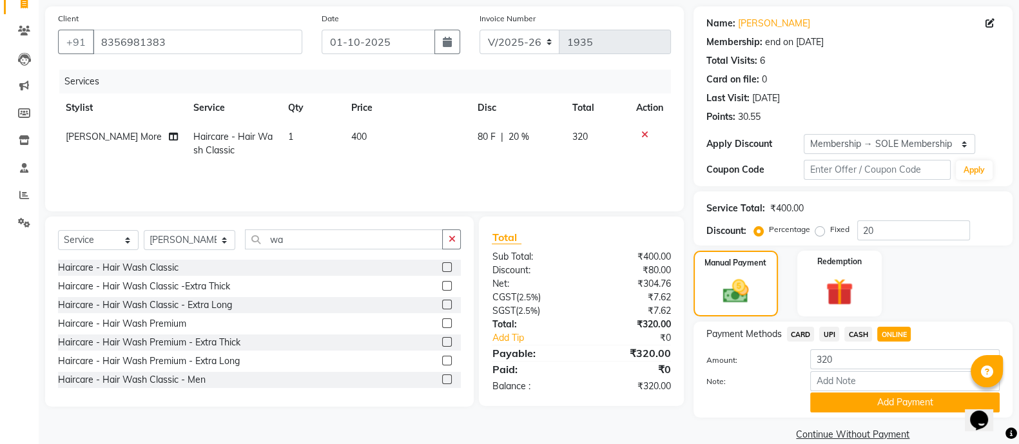
scroll to position [110, 0]
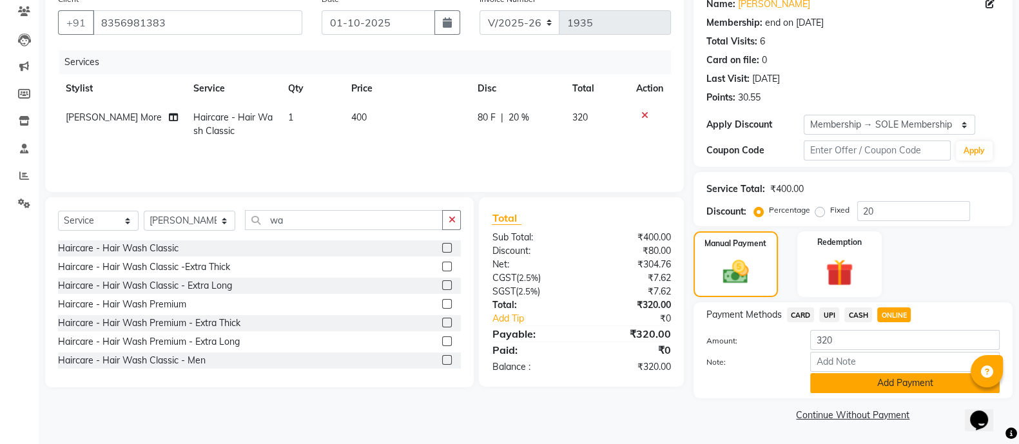
click at [899, 389] on button "Add Payment" at bounding box center [905, 383] width 190 height 20
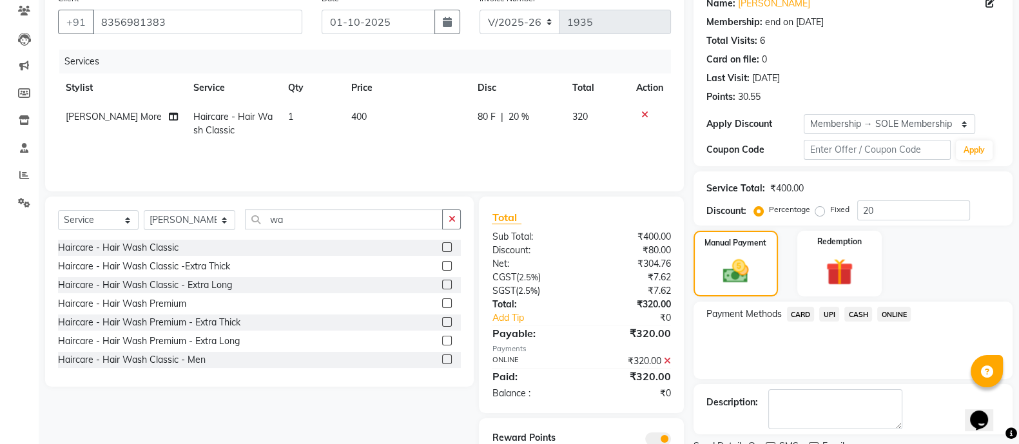
scroll to position [182, 0]
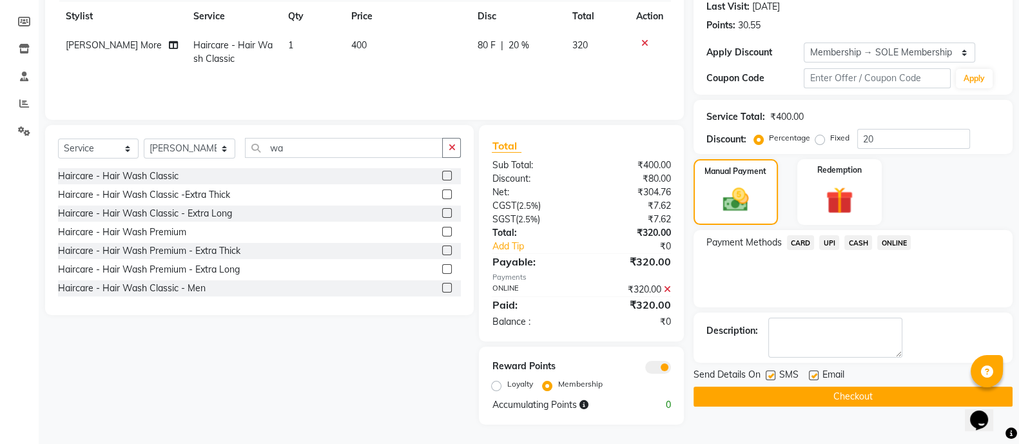
click at [507, 382] on label "Loyalty" at bounding box center [520, 384] width 26 height 12
click at [494, 382] on input "Loyalty" at bounding box center [498, 384] width 9 height 9
radio input "true"
click at [750, 387] on button "Checkout" at bounding box center [853, 397] width 319 height 20
